Goal: Task Accomplishment & Management: Manage account settings

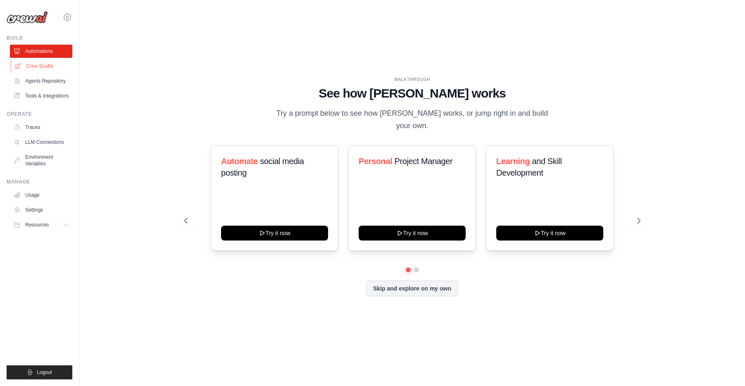
click at [36, 67] on link "Crew Studio" at bounding box center [42, 66] width 62 height 13
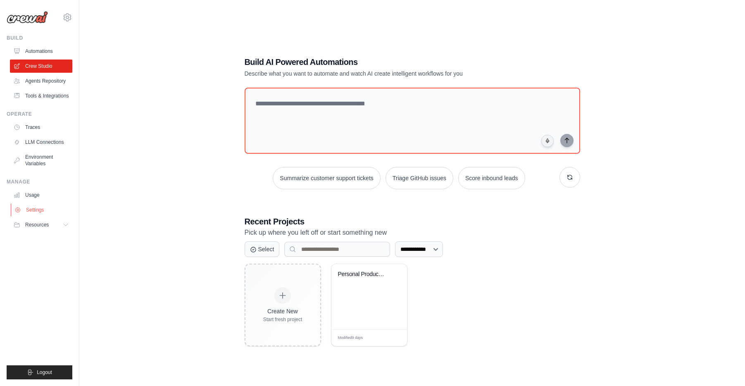
click at [37, 207] on link "Settings" at bounding box center [42, 209] width 62 height 13
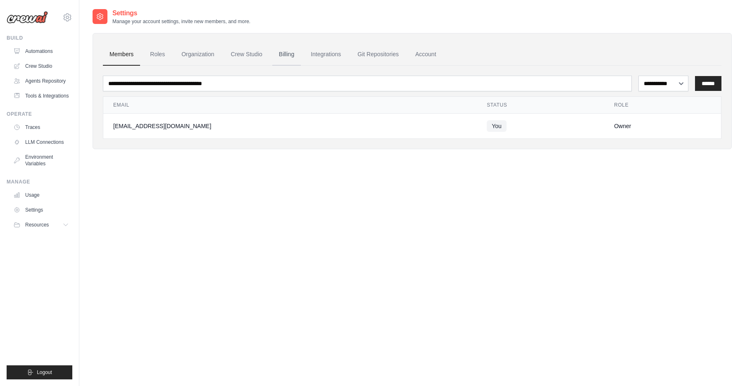
click at [287, 53] on link "Billing" at bounding box center [286, 54] width 29 height 22
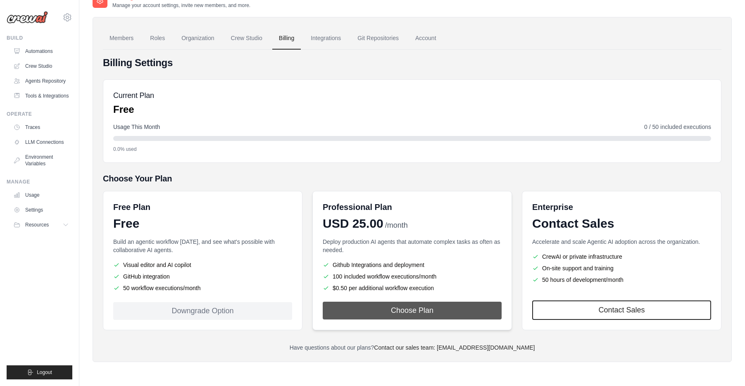
scroll to position [17, 0]
click at [414, 309] on button "Choose Plan" at bounding box center [412, 310] width 179 height 18
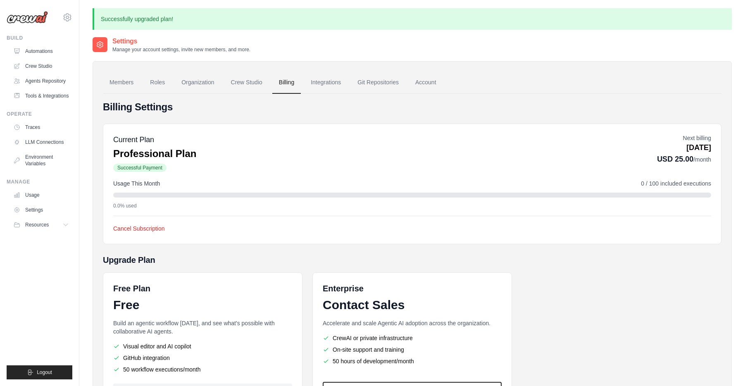
drag, startPoint x: 26, startPoint y: 15, endPoint x: 27, endPoint y: 20, distance: 4.6
click at [26, 16] on img at bounding box center [27, 17] width 41 height 12
click at [35, 48] on link "Automations" at bounding box center [42, 51] width 62 height 13
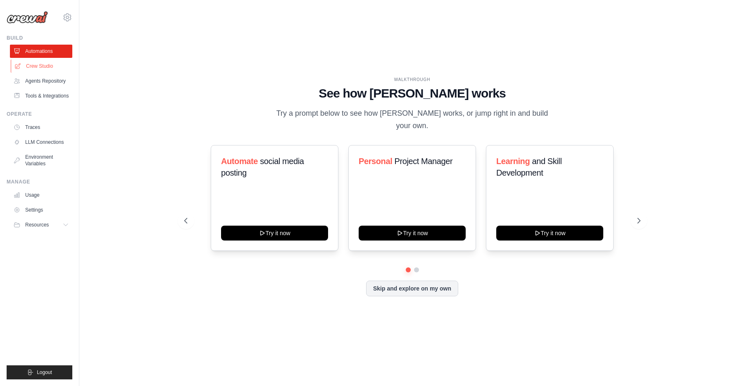
click at [39, 64] on link "Crew Studio" at bounding box center [42, 66] width 62 height 13
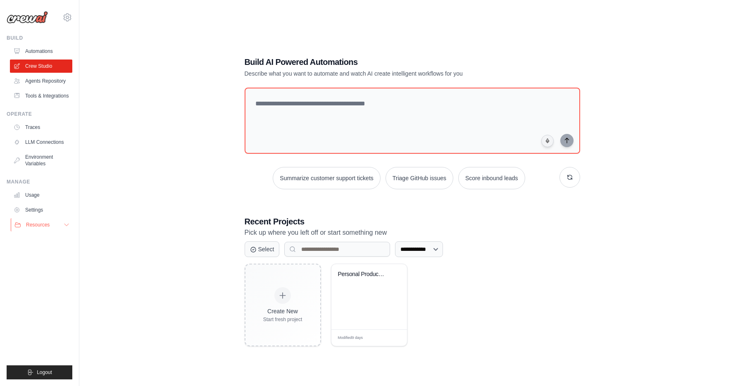
click at [33, 223] on span "Resources" at bounding box center [38, 224] width 24 height 7
click at [40, 207] on link "Settings" at bounding box center [42, 209] width 62 height 13
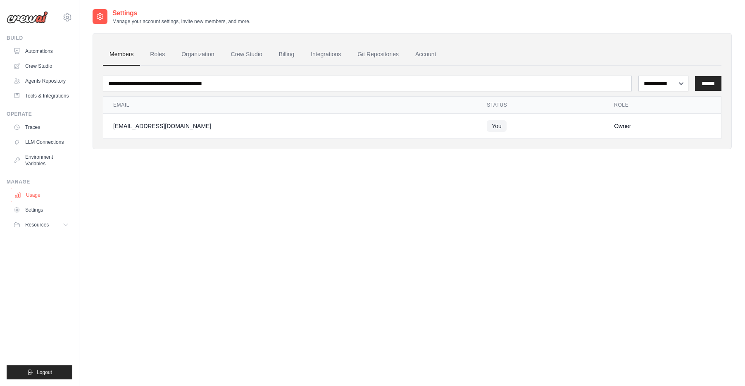
click at [40, 196] on link "Usage" at bounding box center [42, 194] width 62 height 13
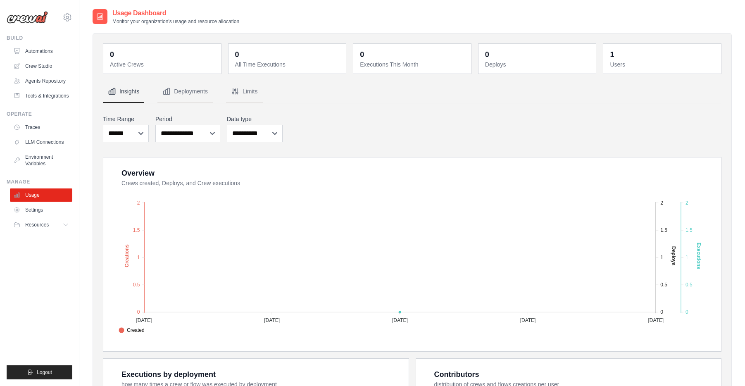
scroll to position [1, 0]
click at [67, 17] on icon at bounding box center [67, 17] width 10 height 10
click at [87, 51] on span "Settings" at bounding box center [102, 51] width 65 height 8
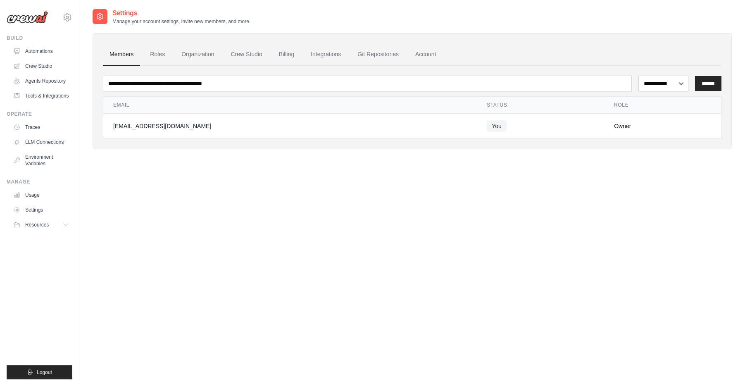
scroll to position [17, 0]
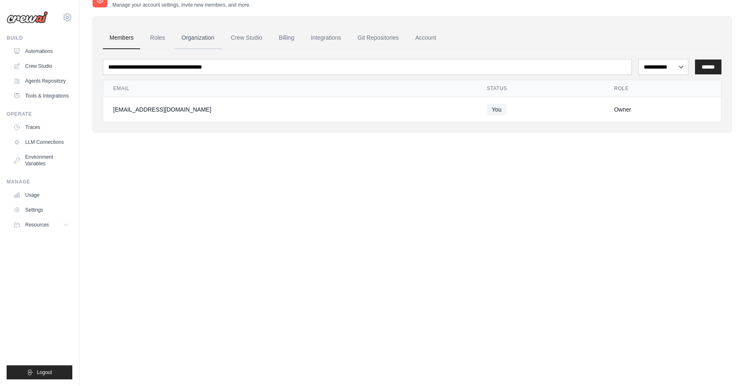
click at [195, 38] on link "Organization" at bounding box center [198, 38] width 46 height 22
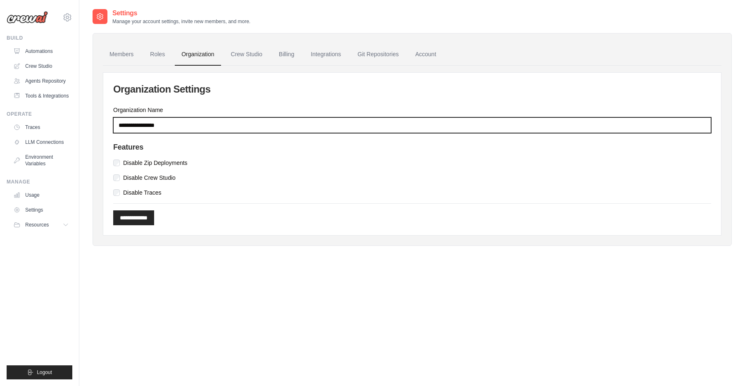
drag, startPoint x: 215, startPoint y: 125, endPoint x: 91, endPoint y: 124, distance: 124.0
click at [91, 124] on div "Settings Manage your account settings, invite new members, and more. Members Ro…" at bounding box center [412, 201] width 666 height 386
type input "**********"
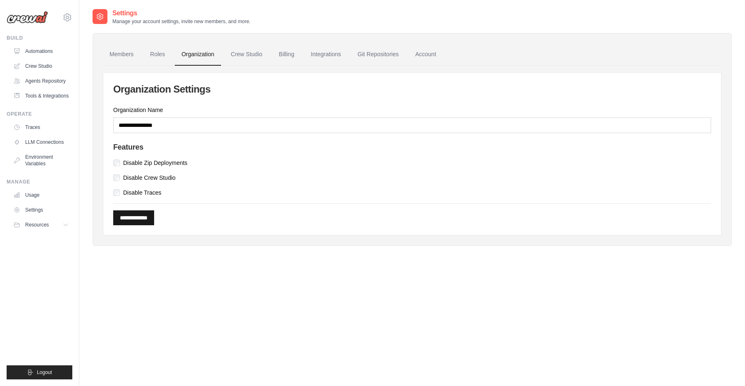
click at [143, 216] on input "**********" at bounding box center [133, 217] width 41 height 15
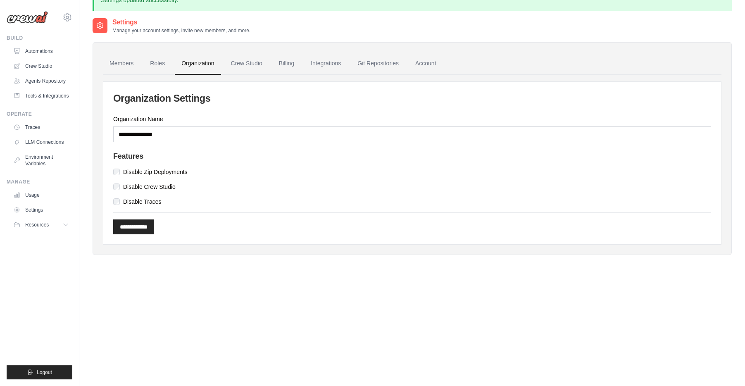
scroll to position [21, 0]
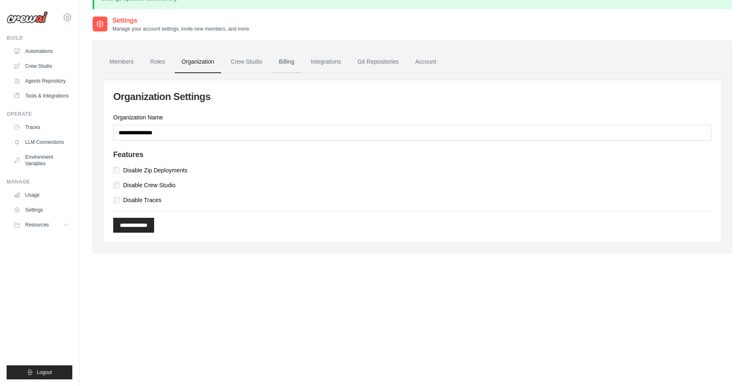
click at [287, 62] on link "Billing" at bounding box center [286, 62] width 29 height 22
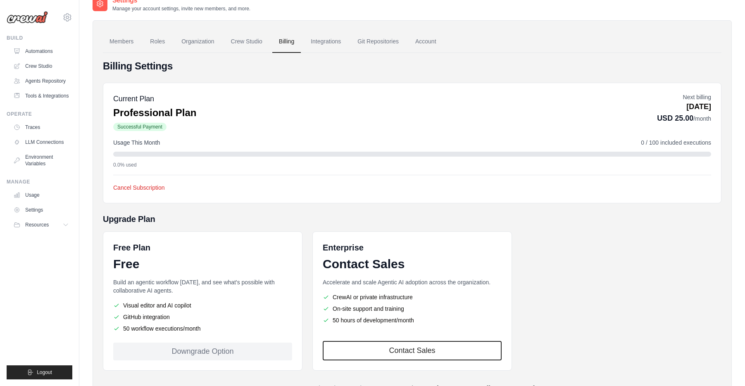
scroll to position [11, 0]
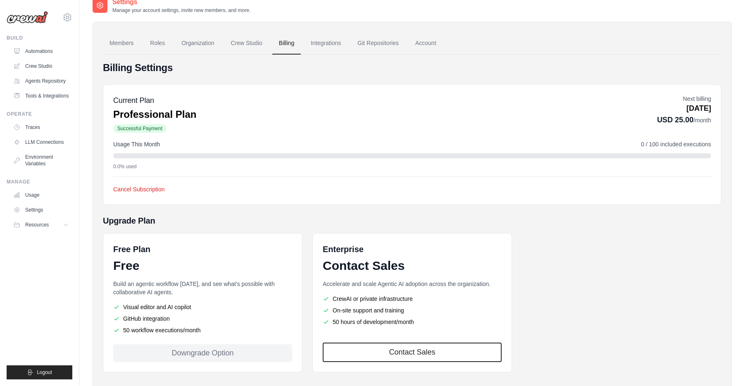
click at [680, 111] on p "[DATE]" at bounding box center [684, 108] width 54 height 11
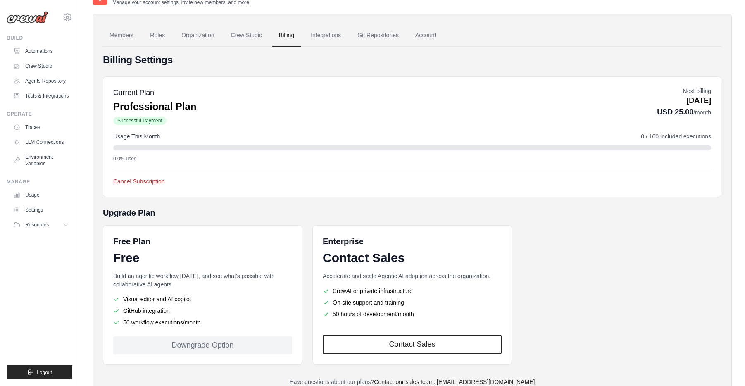
scroll to position [50, 0]
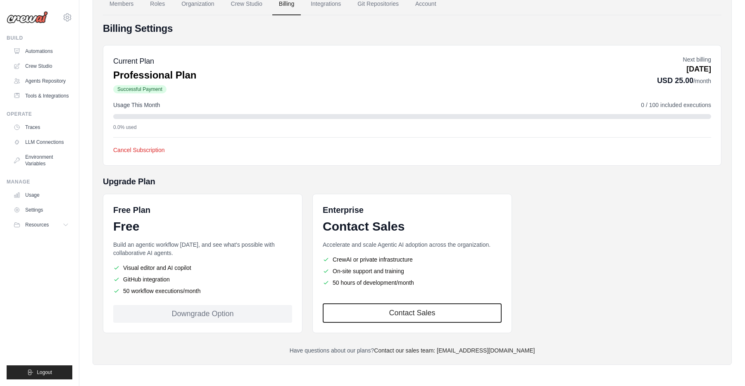
click at [232, 314] on div "Downgrade Option" at bounding box center [202, 314] width 179 height 18
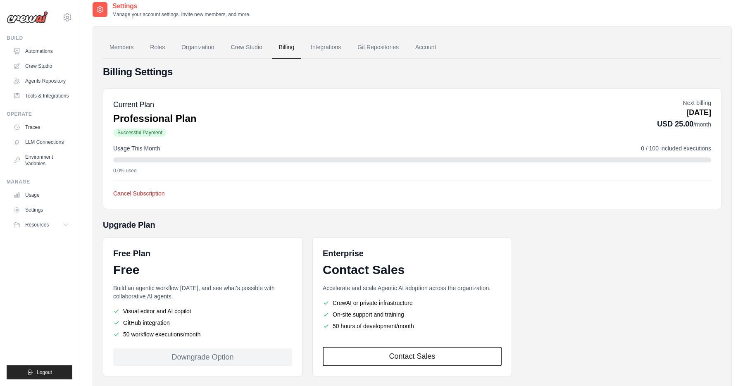
scroll to position [0, 0]
